Goal: Find specific page/section

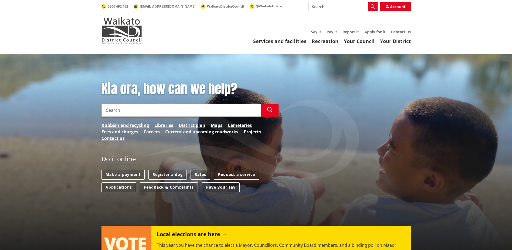
drag, startPoint x: 319, startPoint y: 7, endPoint x: 319, endPoint y: 9, distance: 2.8
click at [319, 7] on input "Search" at bounding box center [343, 7] width 69 height 10
type input "halls"
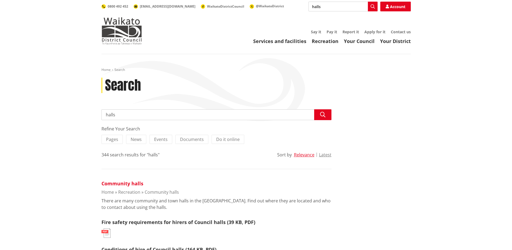
click at [126, 180] on link "Community halls" at bounding box center [123, 183] width 42 height 6
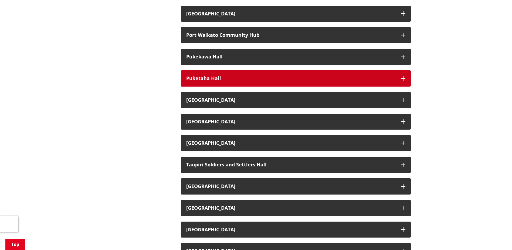
scroll to position [648, 0]
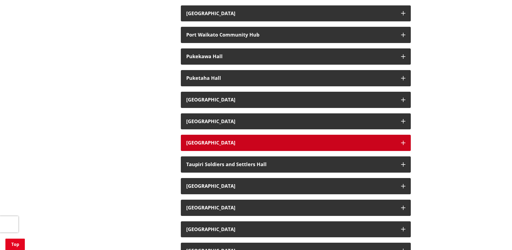
click at [227, 142] on h3 "Tamahere Hall and Community Centre" at bounding box center [291, 142] width 210 height 5
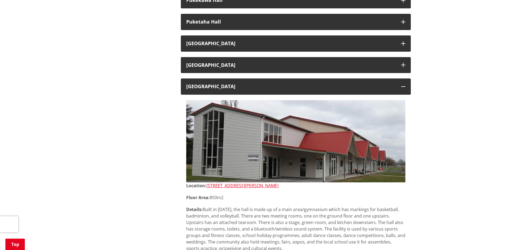
scroll to position [783, 0]
